Goal: Navigation & Orientation: Find specific page/section

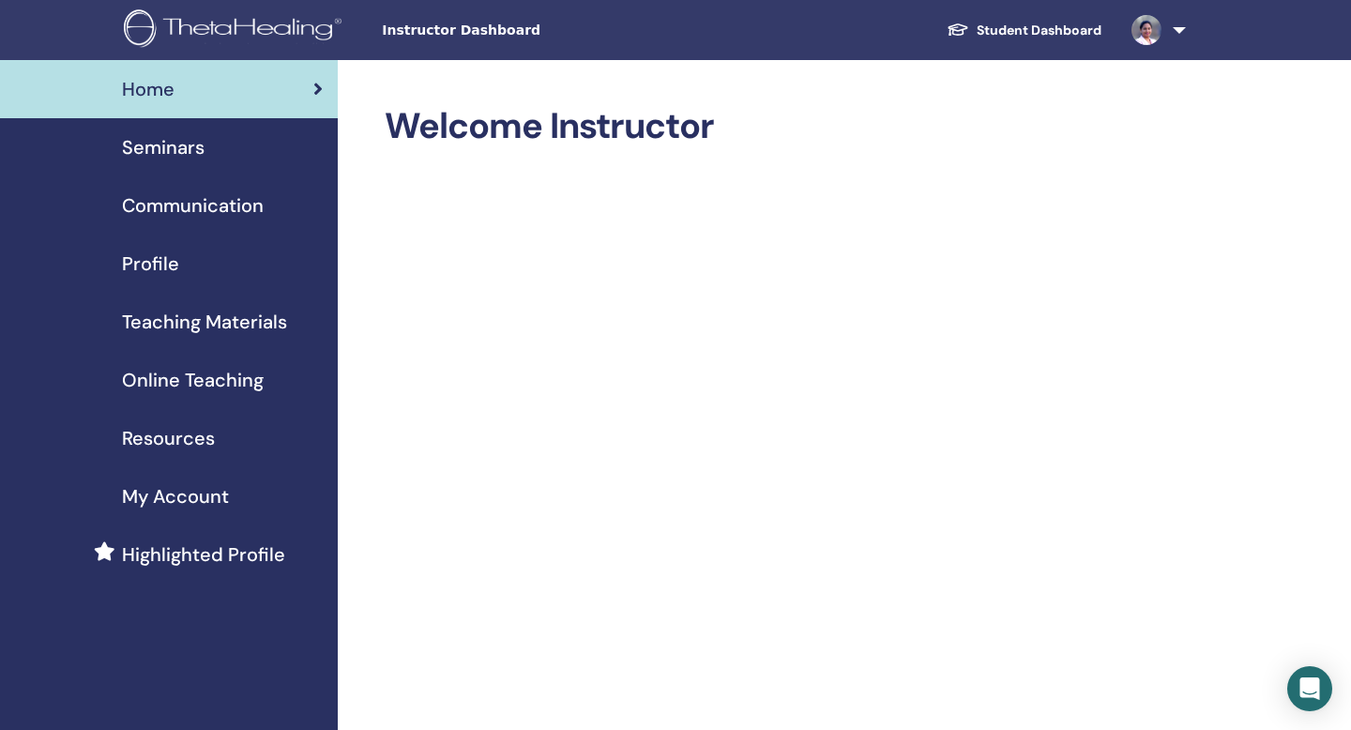
click at [190, 145] on span "Seminars" at bounding box center [163, 147] width 83 height 28
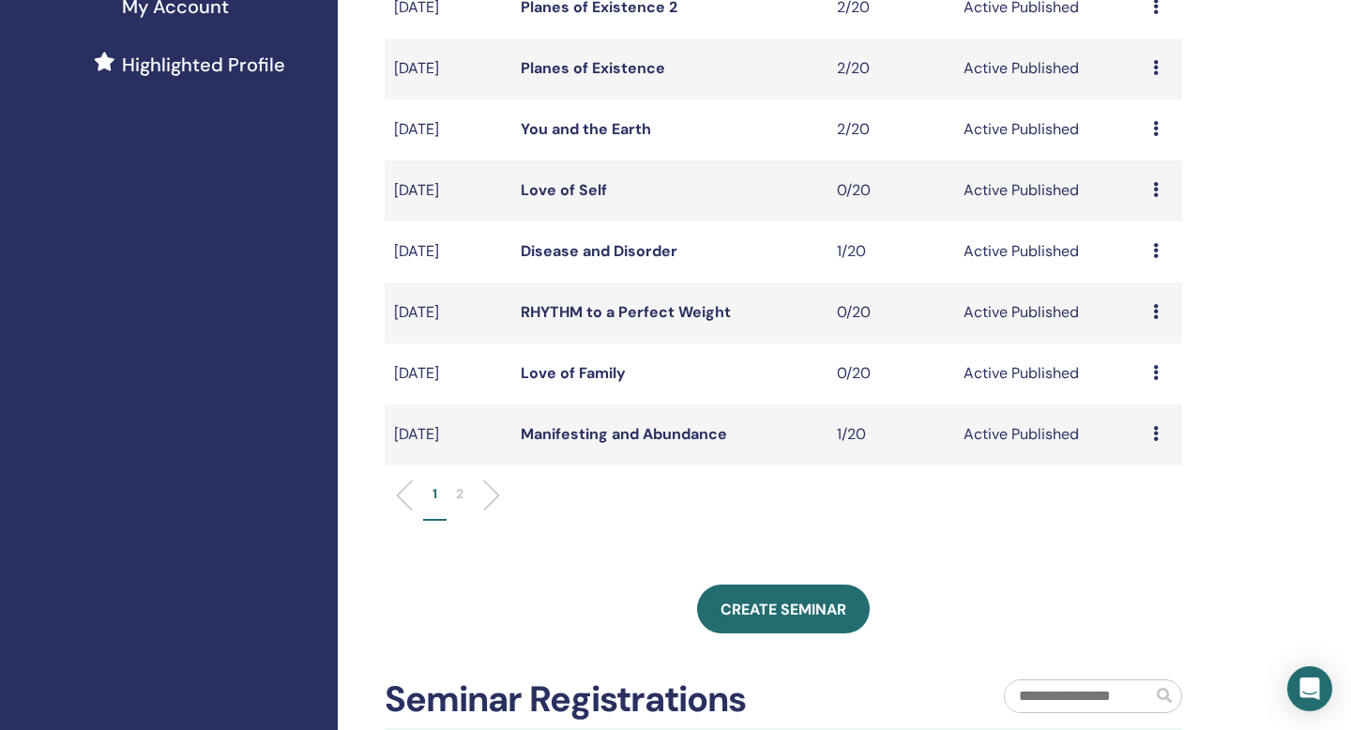
scroll to position [492, 0]
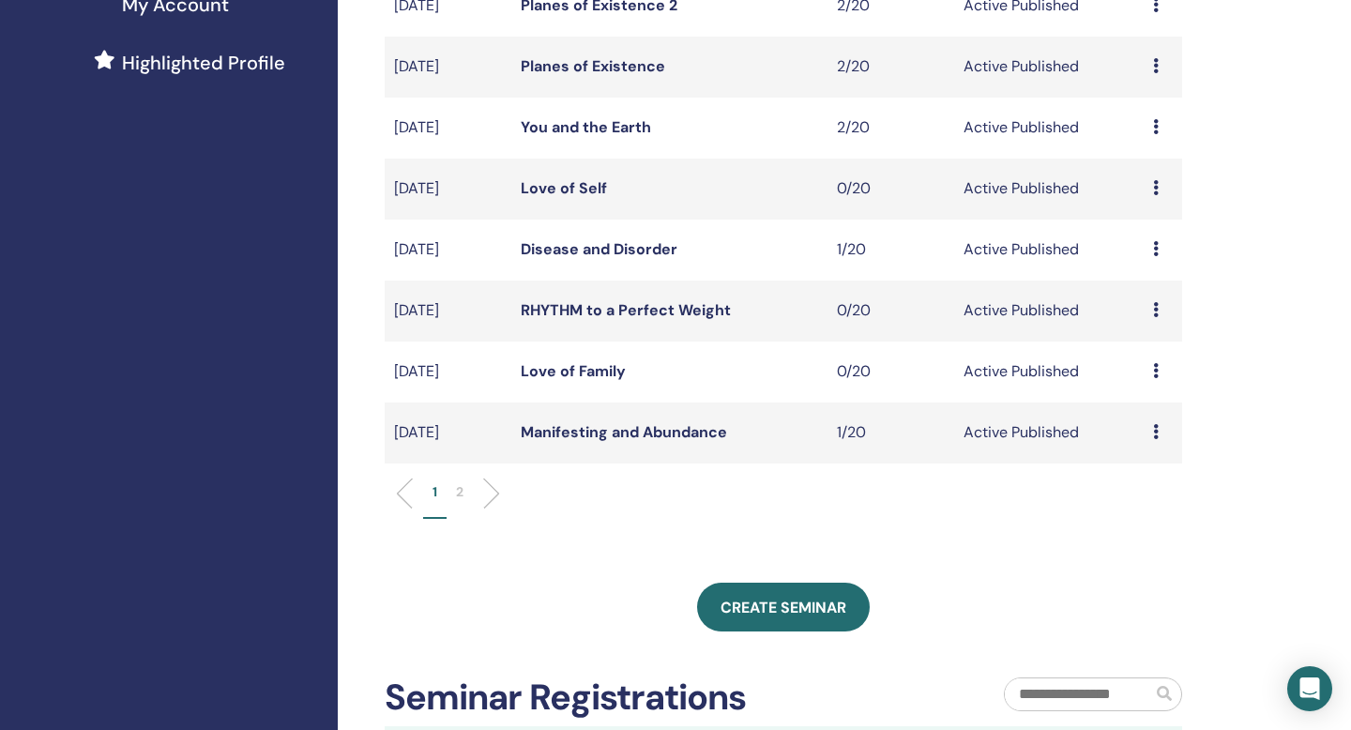
click at [621, 438] on link "Manifesting and Abundance" at bounding box center [624, 432] width 206 height 20
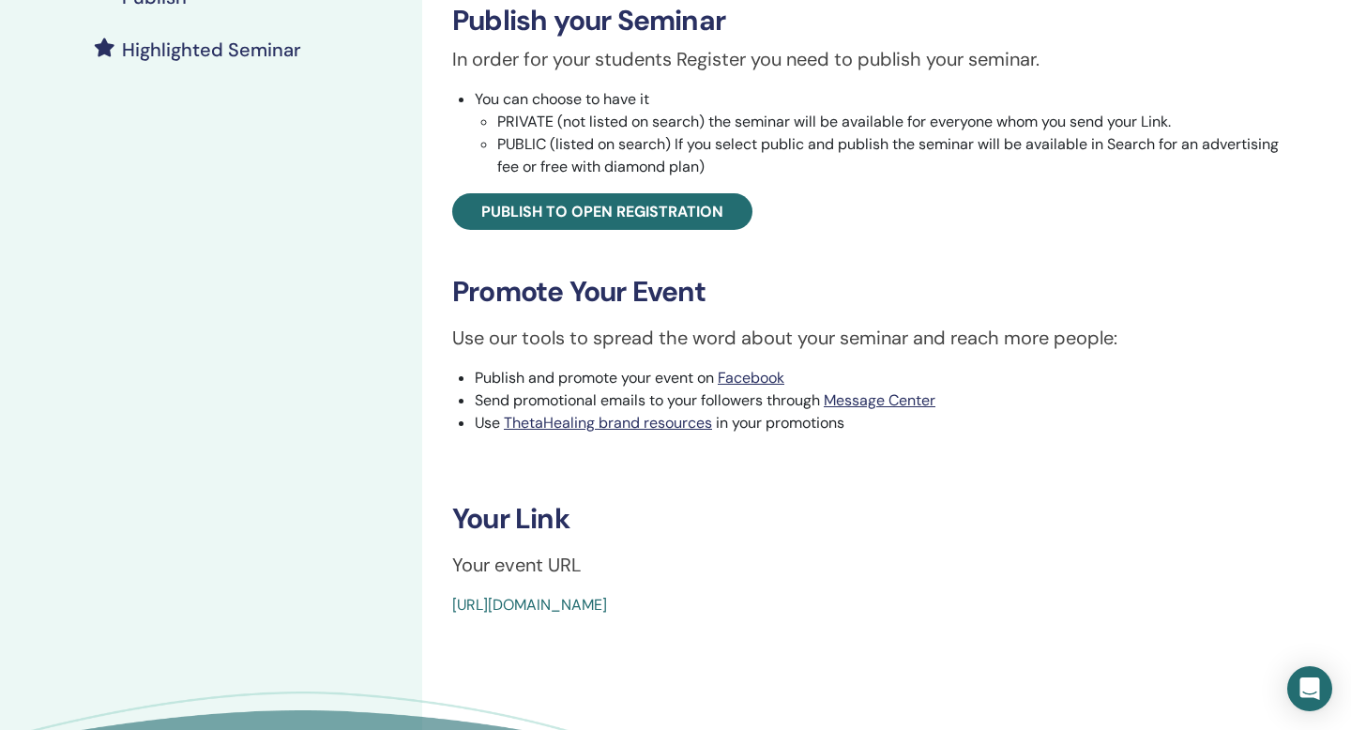
scroll to position [555, 0]
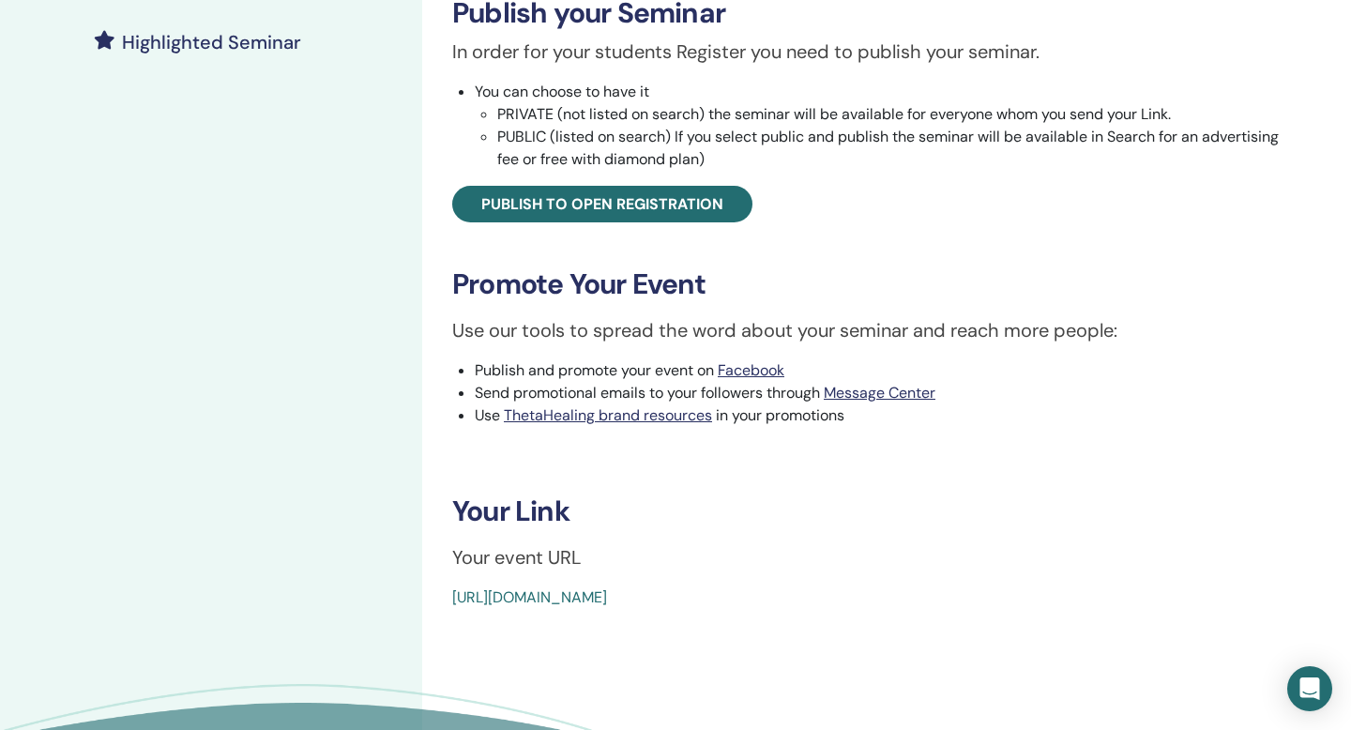
click at [607, 599] on link "[URL][DOMAIN_NAME]" at bounding box center [529, 597] width 155 height 20
